Goal: Task Accomplishment & Management: Manage account settings

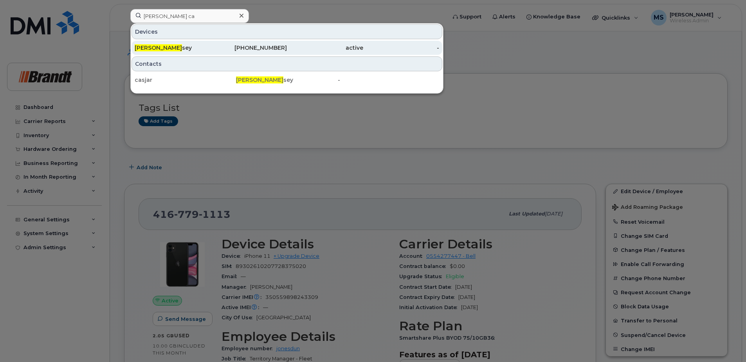
type input "jared ca"
click at [228, 46] on div "431-554-4526" at bounding box center [249, 48] width 76 height 8
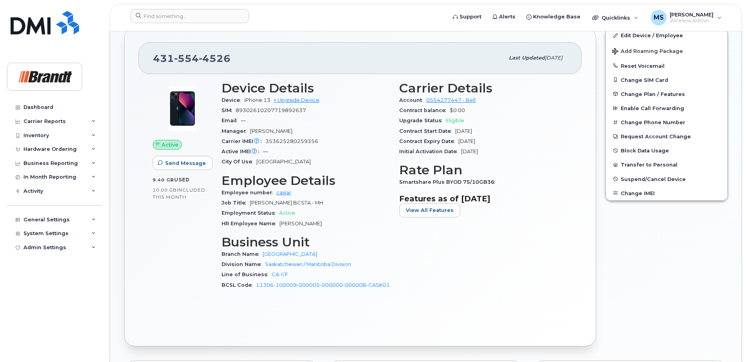
scroll to position [157, 0]
click at [667, 177] on span "Suspend/Cancel Device" at bounding box center [653, 178] width 65 height 6
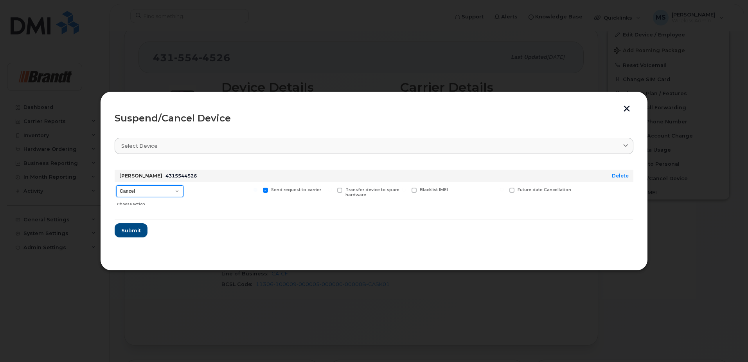
drag, startPoint x: 170, startPoint y: 191, endPoint x: 157, endPoint y: 194, distance: 13.4
click at [166, 190] on select "Cancel Suspend - Extend Suspension Suspend - Reduced Rate Suspend - Full Rate S…" at bounding box center [149, 191] width 67 height 12
select select "[object Object]"
click at [116, 185] on select "Cancel Suspend - Extend Suspension Suspend - Reduced Rate Suspend - Full Rate S…" at bounding box center [149, 191] width 67 height 12
click at [224, 195] on span "Available for new activations/redeployments" at bounding box center [226, 192] width 59 height 10
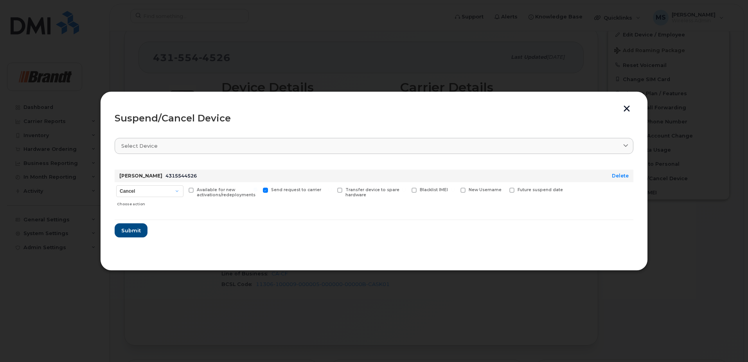
click at [183, 191] on input "Available for new activations/redeployments" at bounding box center [181, 190] width 4 height 4
checkbox input "true"
click at [142, 231] on button "Submit" at bounding box center [131, 230] width 32 height 14
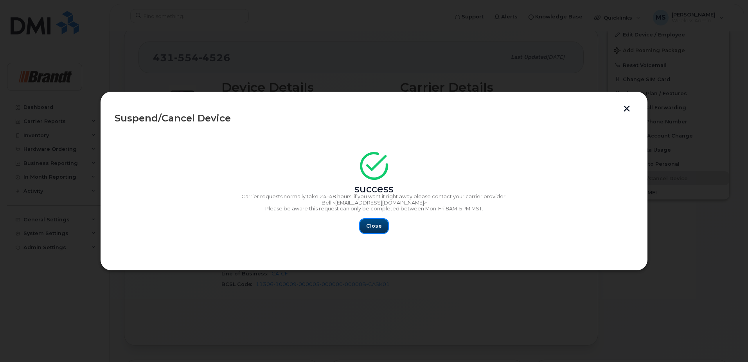
click at [373, 224] on span "Close" at bounding box center [374, 225] width 16 height 7
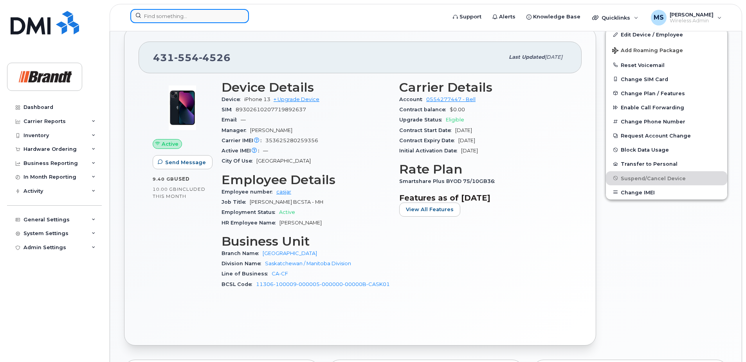
click at [168, 20] on input at bounding box center [189, 16] width 119 height 14
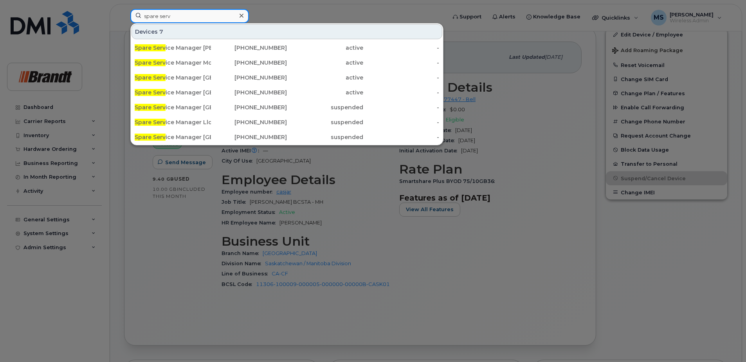
click at [169, 21] on input "spare serv" at bounding box center [189, 16] width 119 height 14
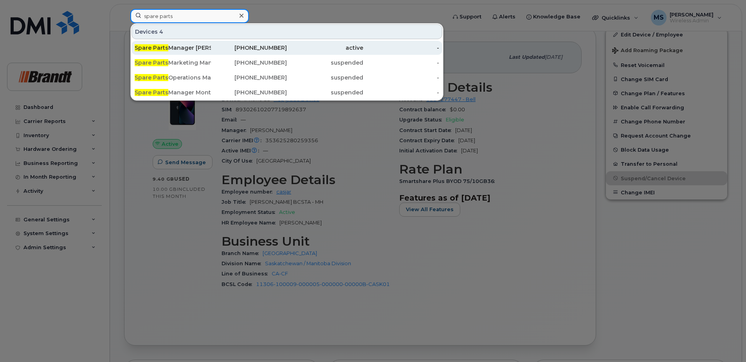
type input "spare parts"
click at [211, 49] on div "[PHONE_NUMBER]" at bounding box center [249, 48] width 76 height 8
